Goal: Task Accomplishment & Management: Use online tool/utility

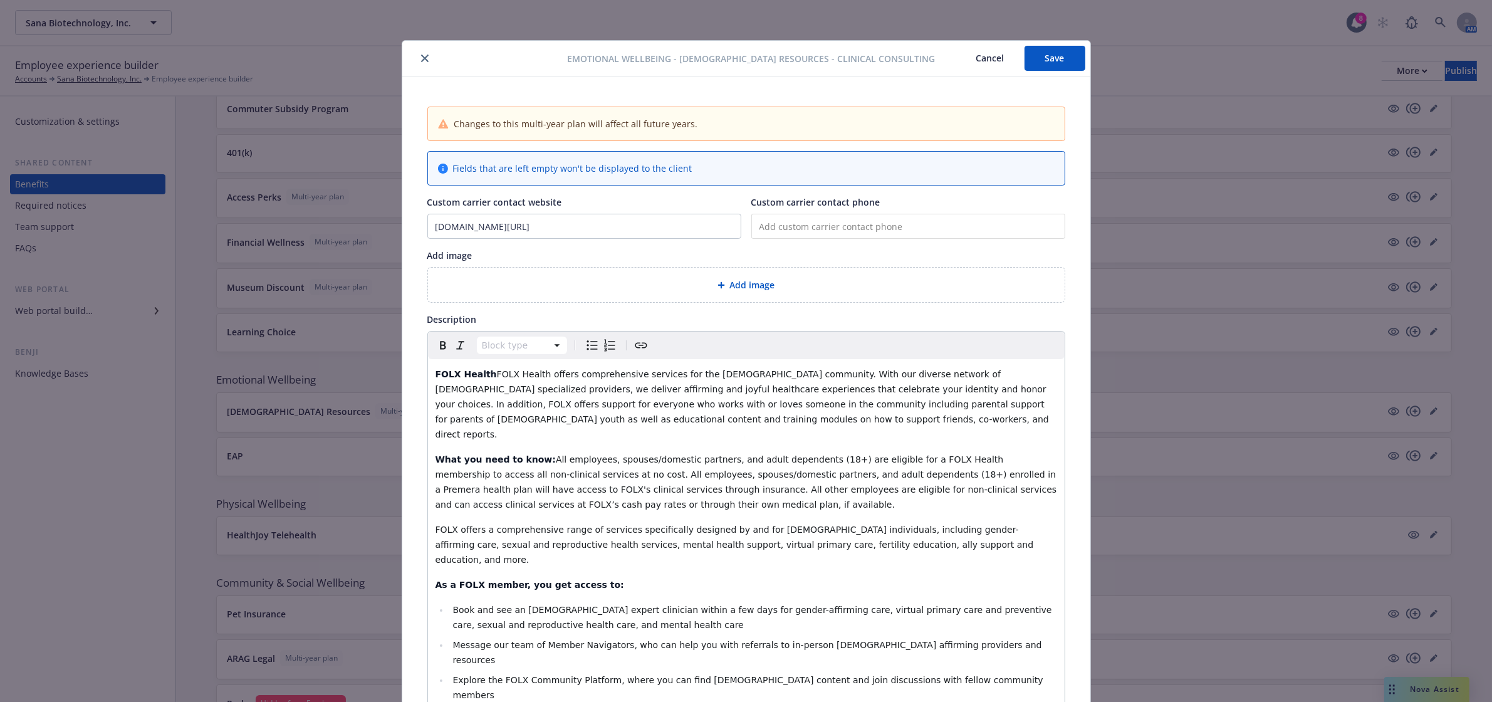
click at [1029, 54] on button "Save" at bounding box center [1054, 58] width 61 height 25
click at [421, 60] on icon "close" at bounding box center [425, 59] width 8 height 8
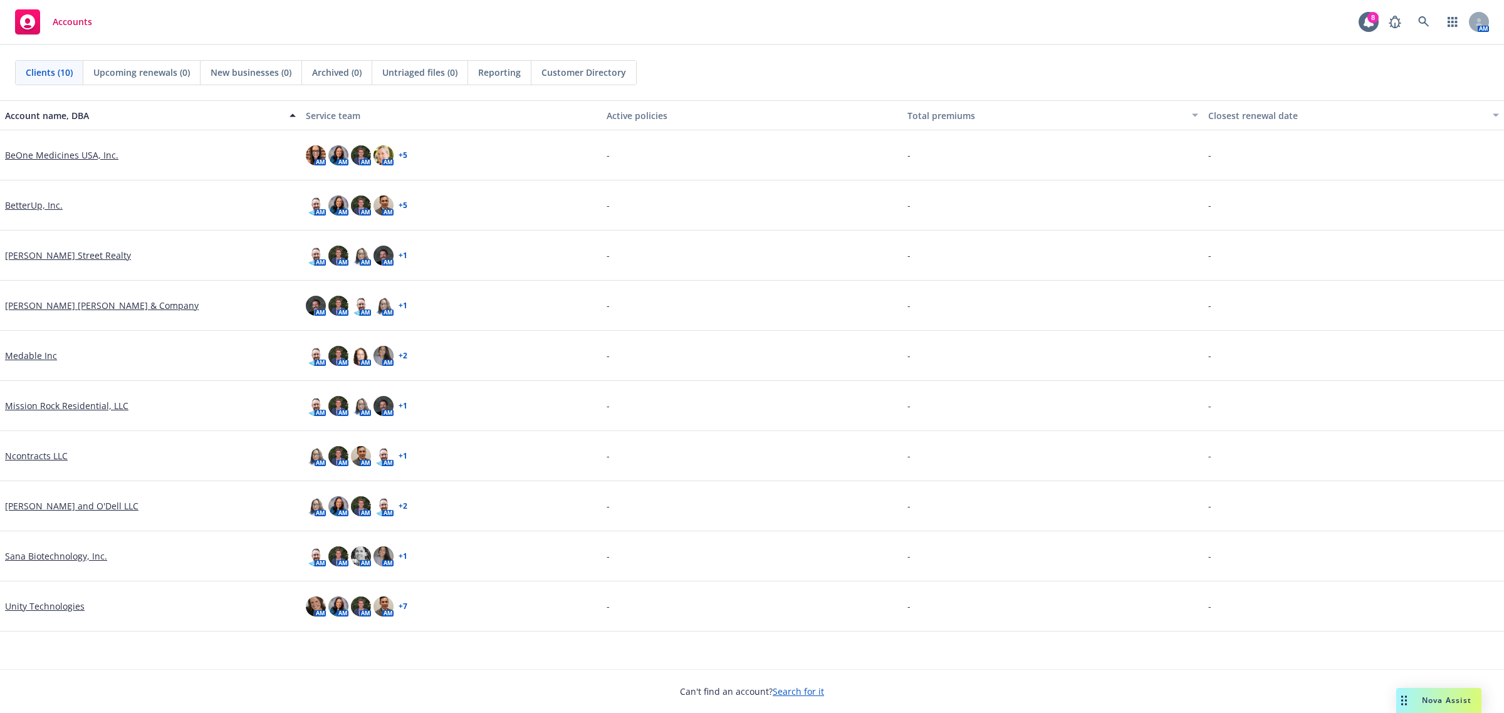
click at [43, 355] on link "Medable Inc" at bounding box center [31, 355] width 52 height 13
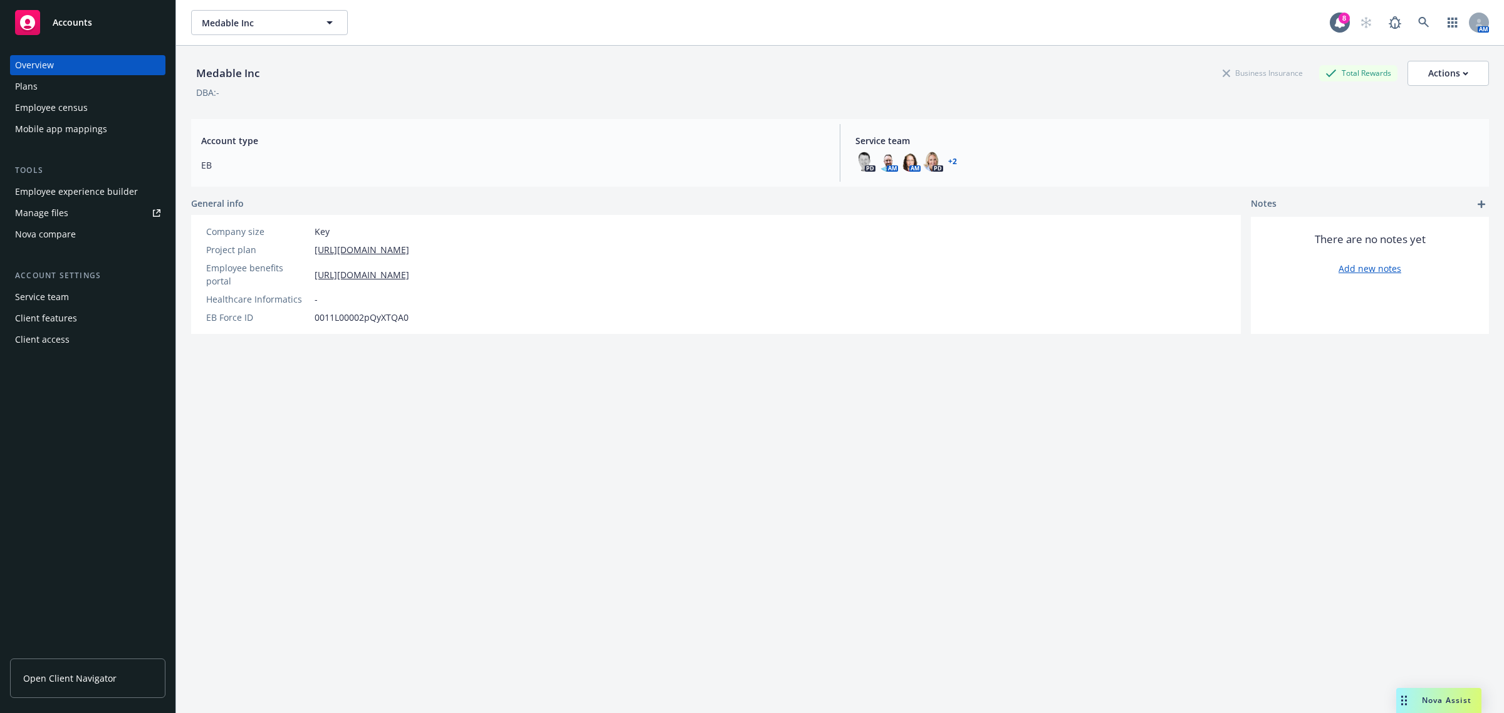
click at [107, 685] on link "Open Client Navigator" at bounding box center [87, 677] width 155 height 39
click at [66, 23] on span "Accounts" at bounding box center [72, 23] width 39 height 10
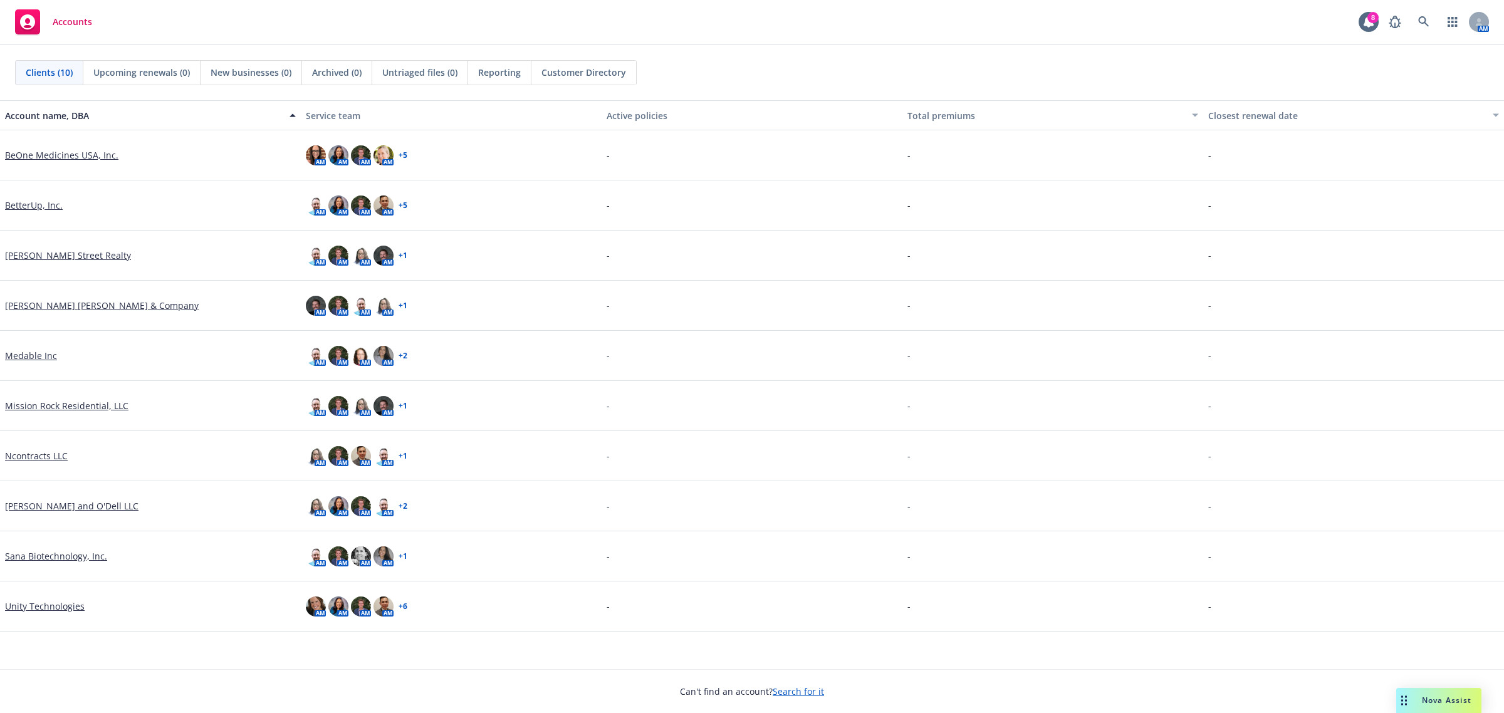
click at [56, 404] on link "Mission Rock Residential, LLC" at bounding box center [66, 405] width 123 height 13
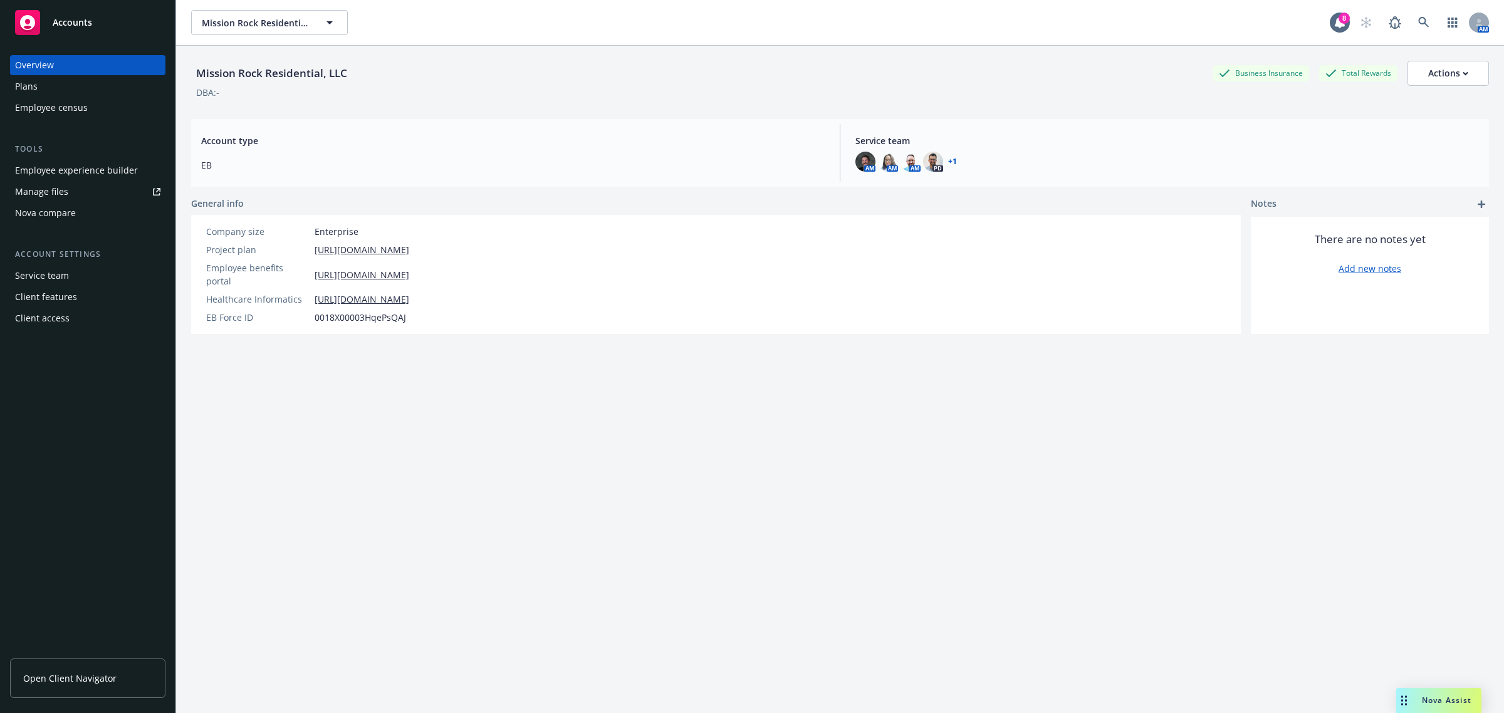
click at [102, 672] on span "Open Client Navigator" at bounding box center [69, 678] width 93 height 13
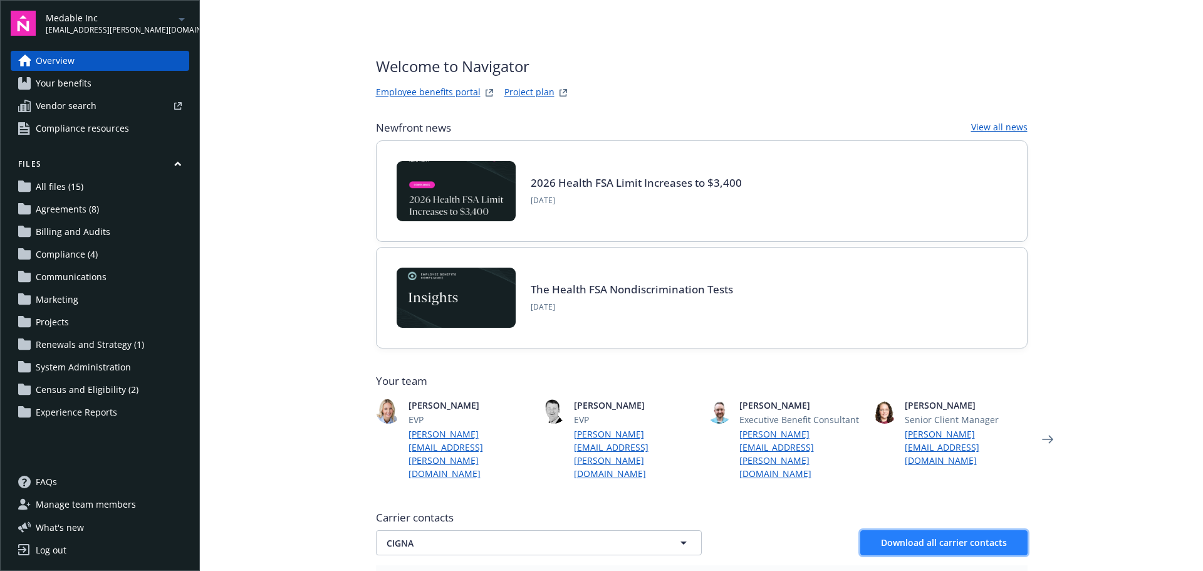
click at [959, 536] on span "Download all carrier contacts" at bounding box center [944, 542] width 126 height 12
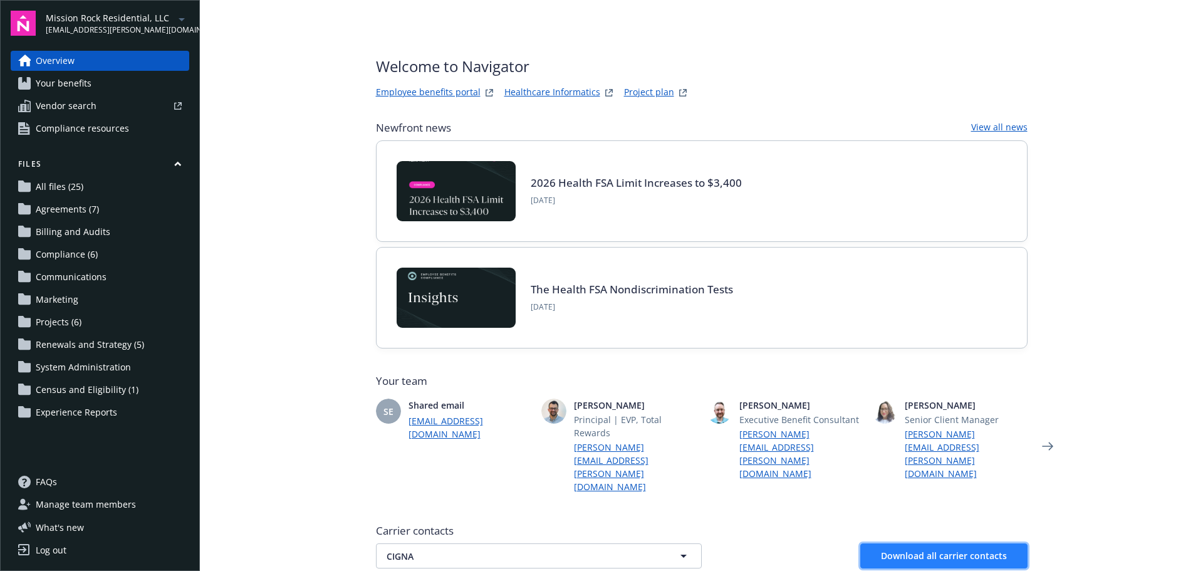
click at [908, 549] on span "Download all carrier contacts" at bounding box center [944, 555] width 126 height 12
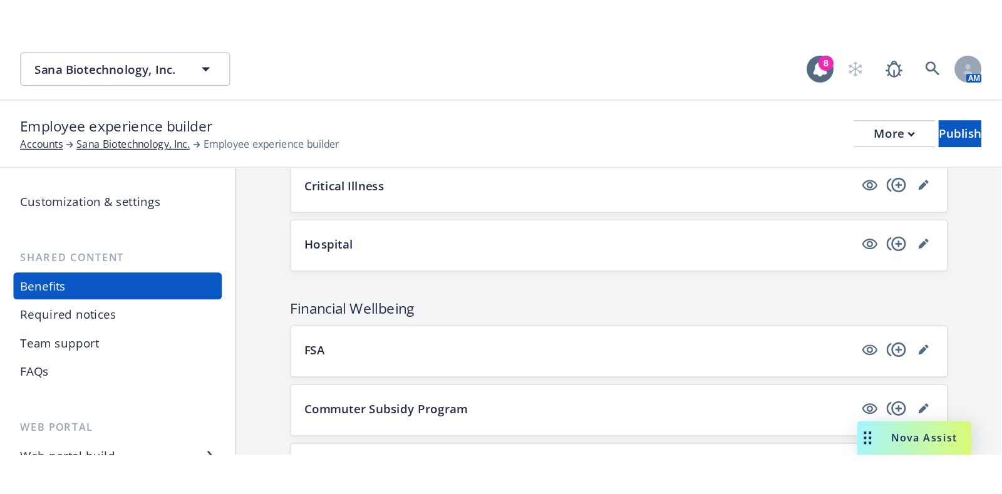
scroll to position [863, 0]
